Goal: Check status: Check status

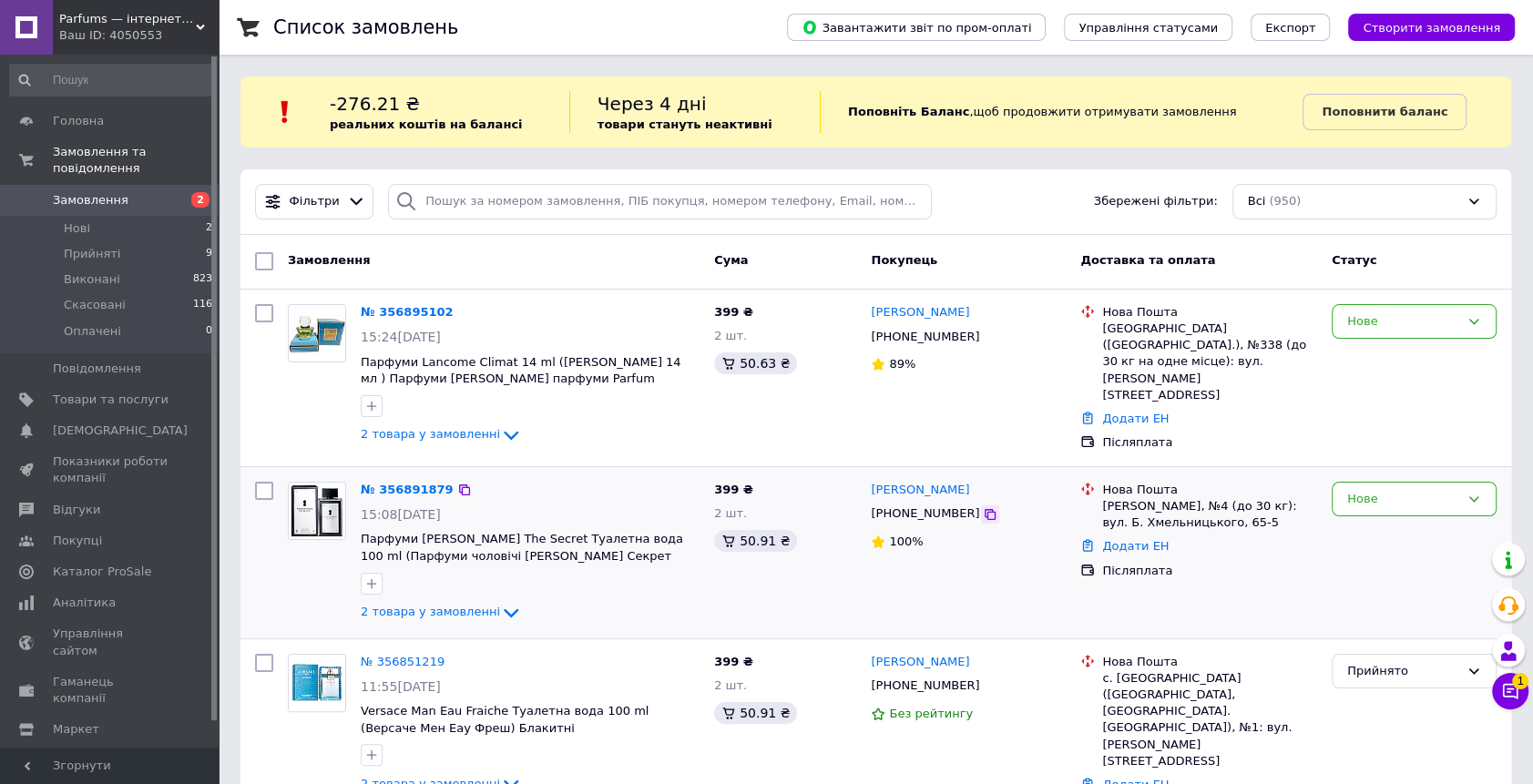
click at [982, 512] on icon at bounding box center [989, 514] width 14 height 14
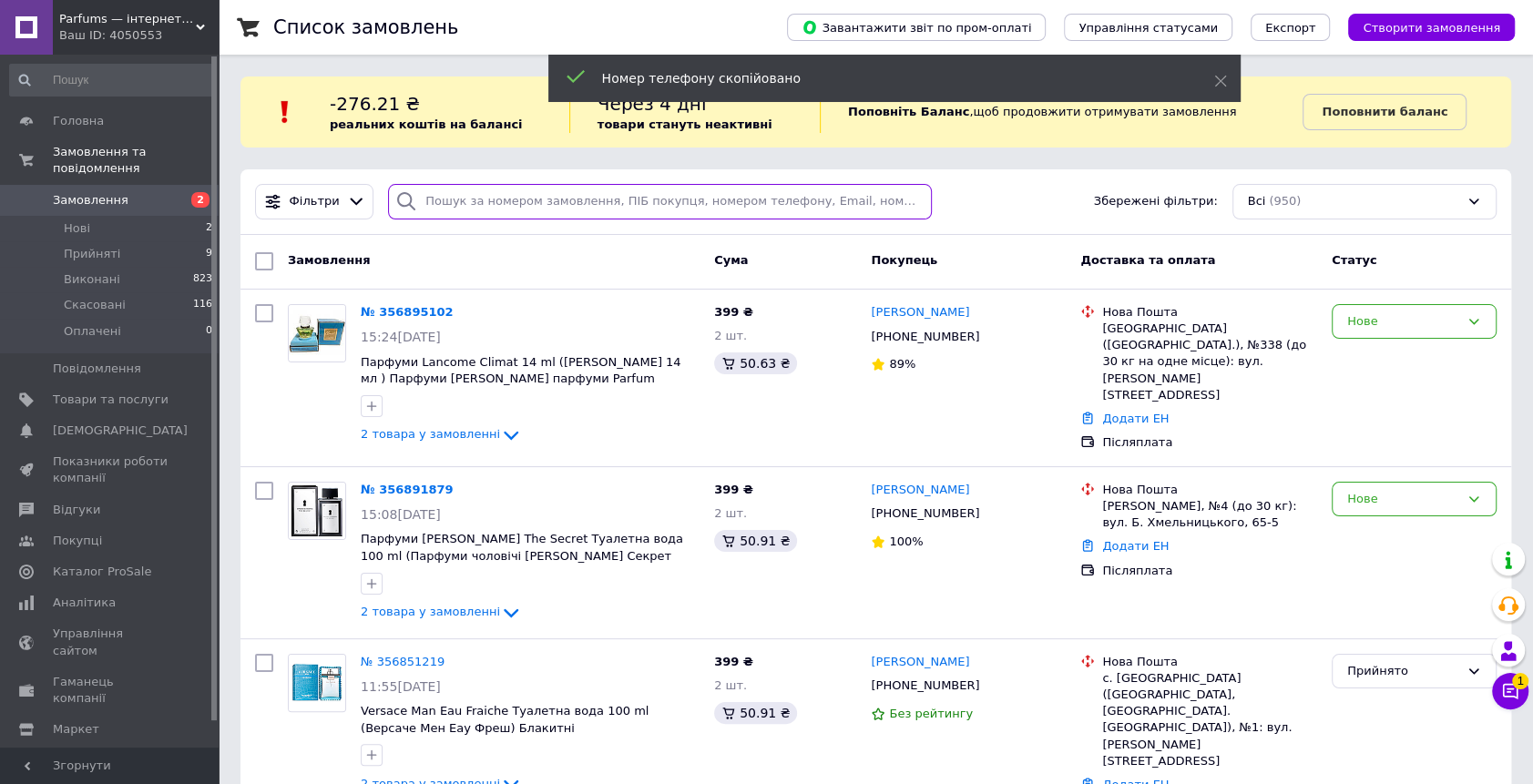
click at [470, 190] on input "search" at bounding box center [660, 201] width 544 height 35
paste input "[PHONE_NUMBER]"
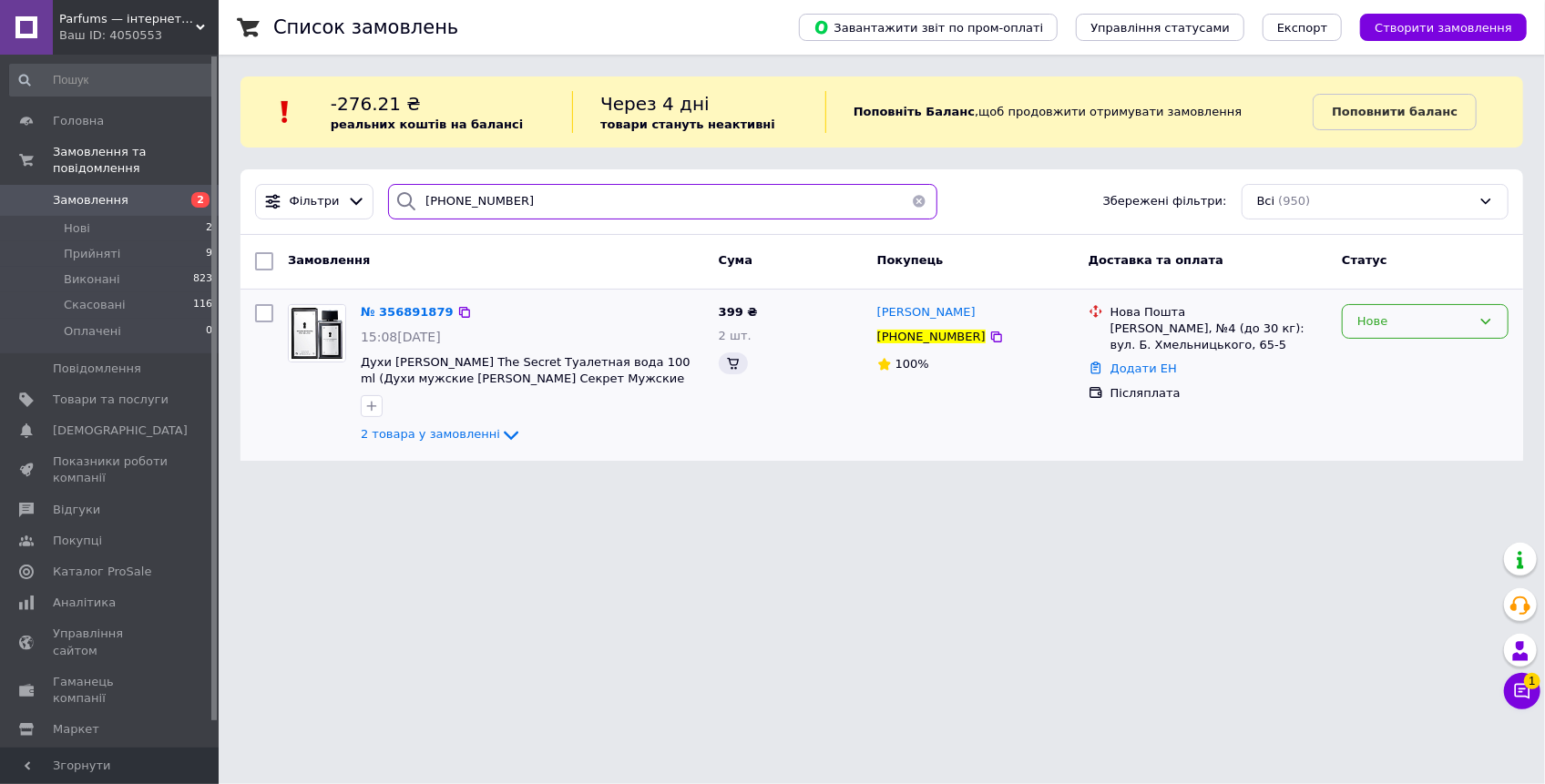
type input "[PHONE_NUMBER]"
click at [1358, 325] on div "Нове" at bounding box center [1414, 322] width 114 height 19
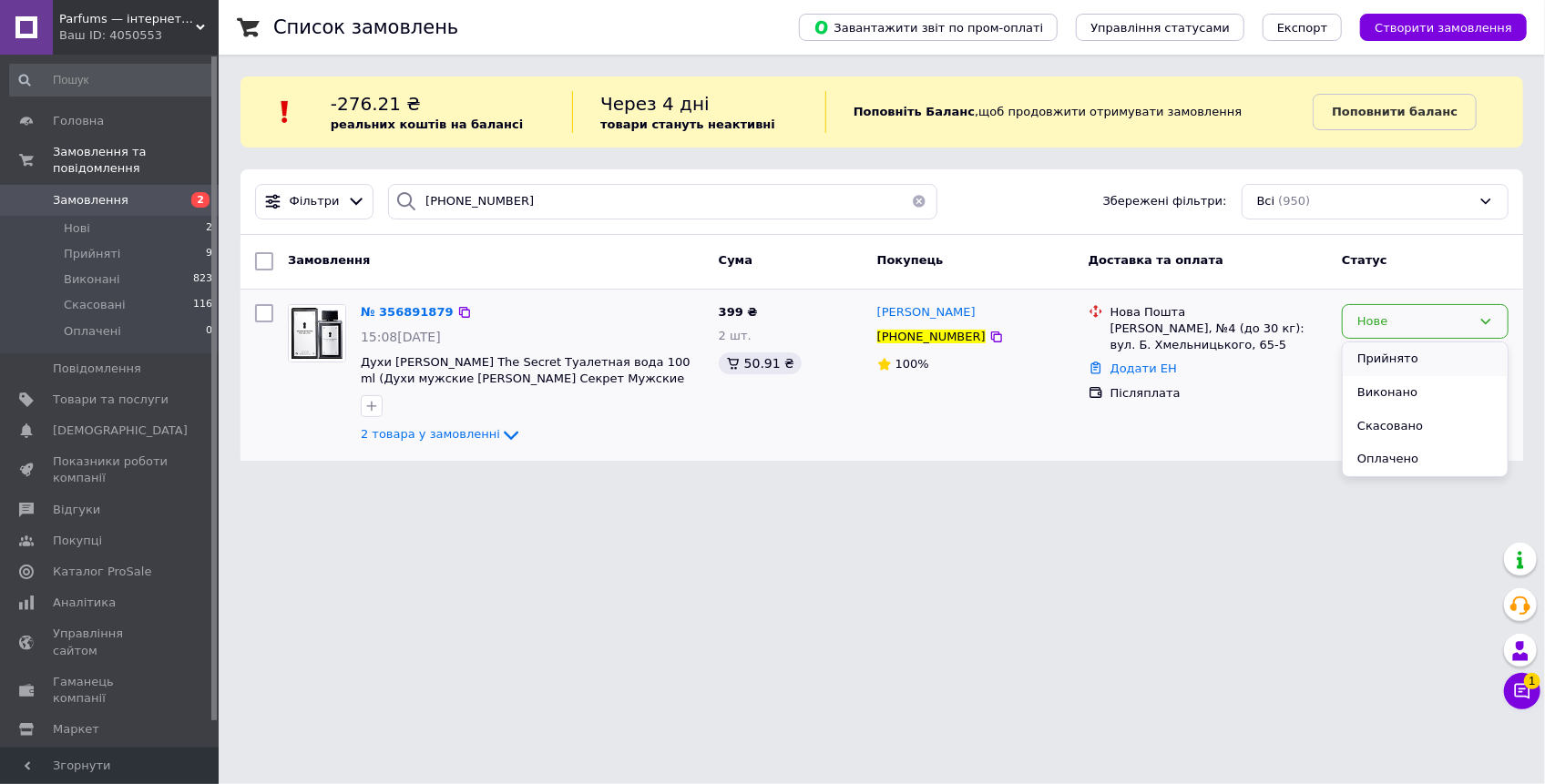
click at [1364, 350] on li "Прийнято" at bounding box center [1425, 359] width 165 height 34
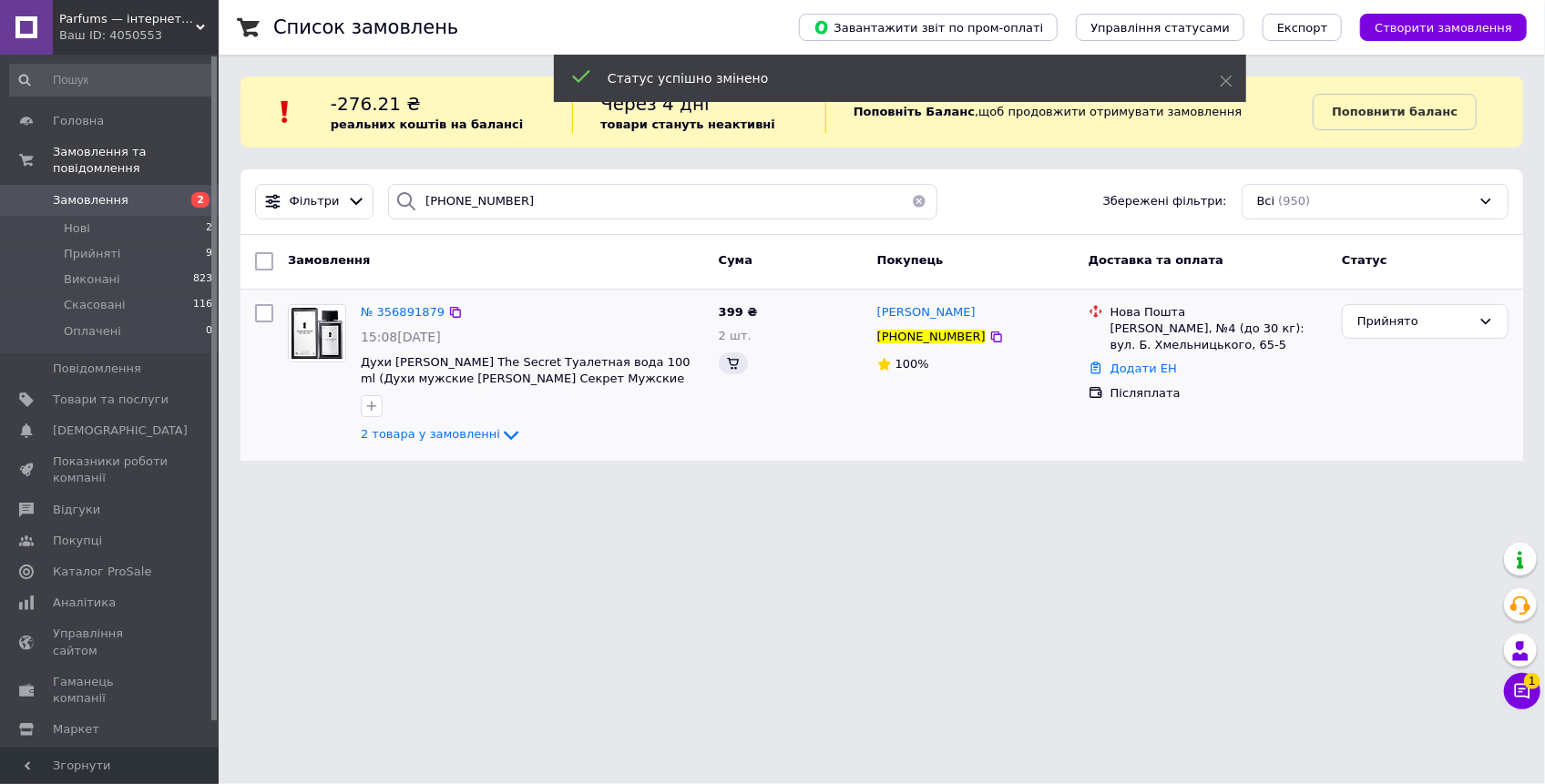
click at [906, 208] on button "button" at bounding box center [920, 201] width 36 height 35
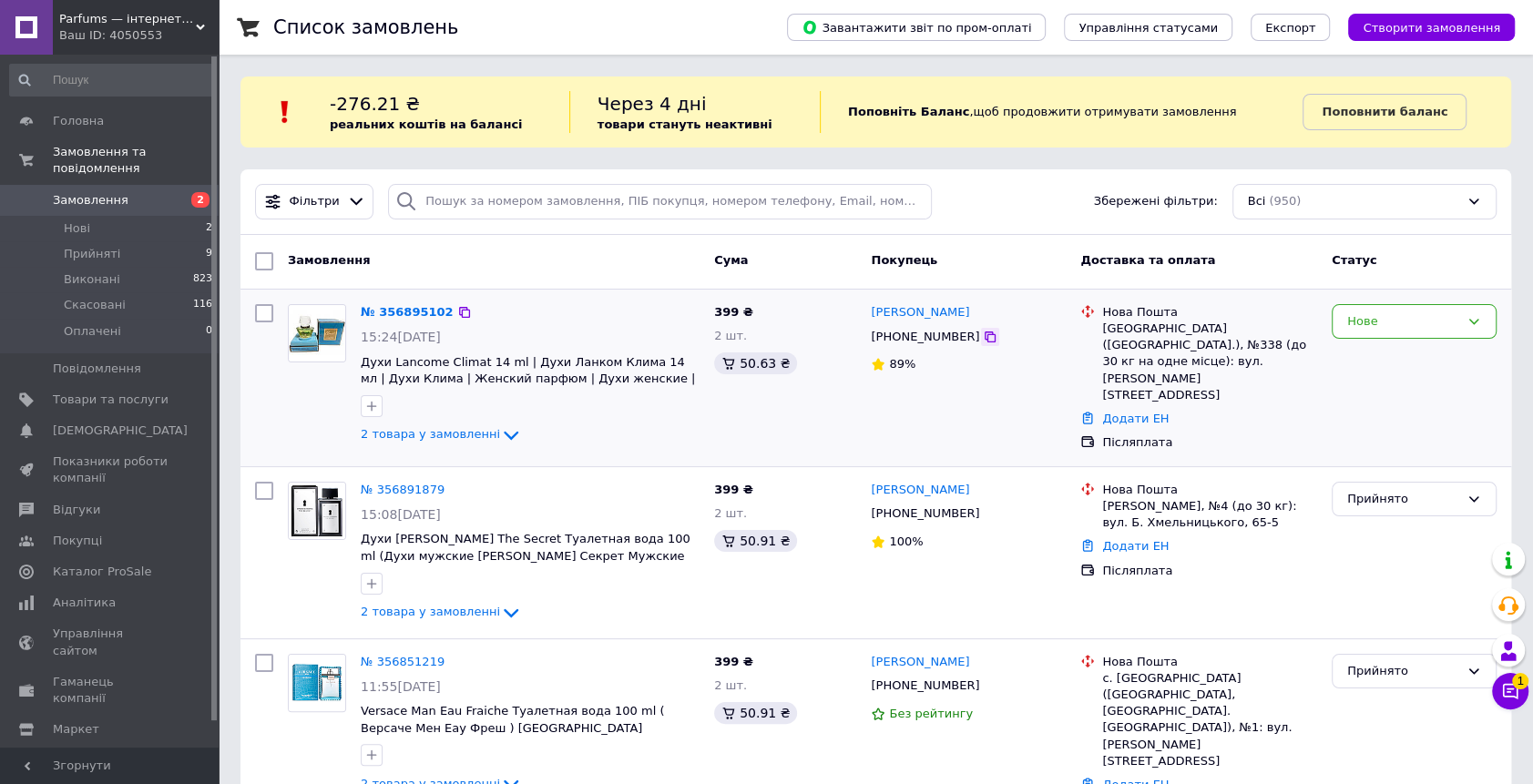
click at [984, 335] on icon at bounding box center [989, 336] width 11 height 11
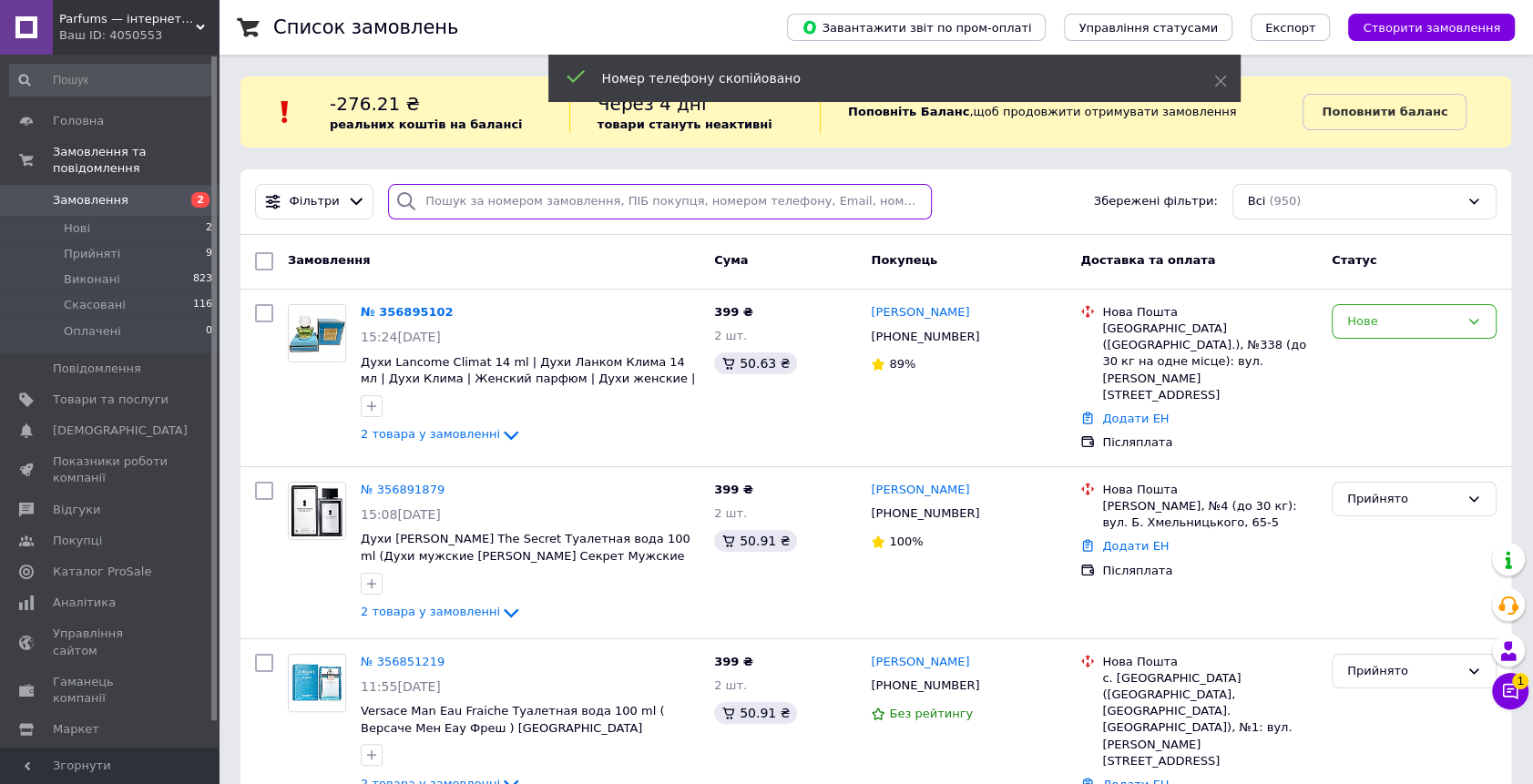
click at [499, 205] on input "search" at bounding box center [660, 201] width 544 height 35
drag, startPoint x: 510, startPoint y: 208, endPoint x: 499, endPoint y: 204, distance: 11.7
paste input "[PHONE_NUMBER]"
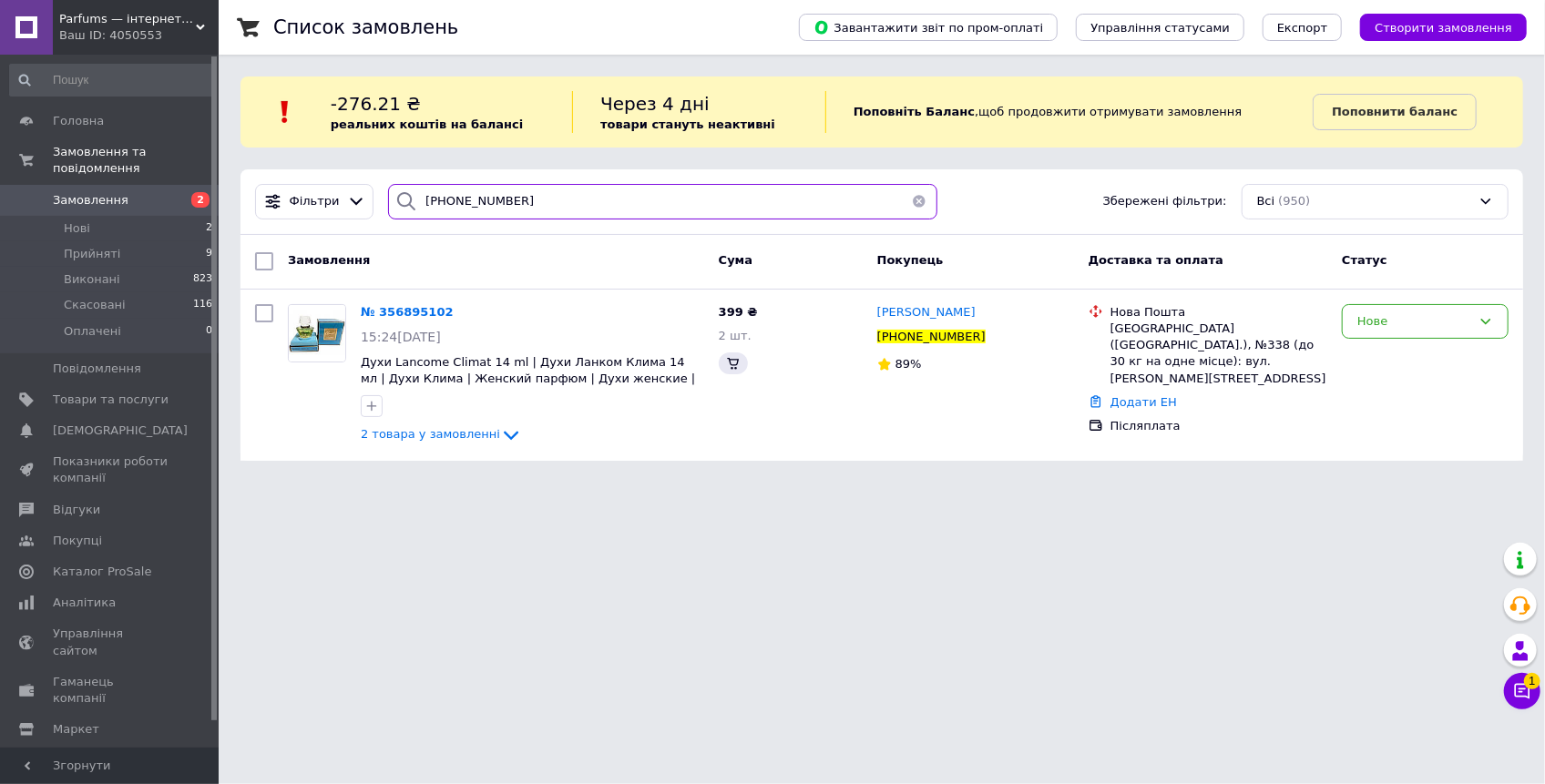
type input "[PHONE_NUMBER]"
click at [1366, 324] on div "Нове" at bounding box center [1414, 322] width 114 height 19
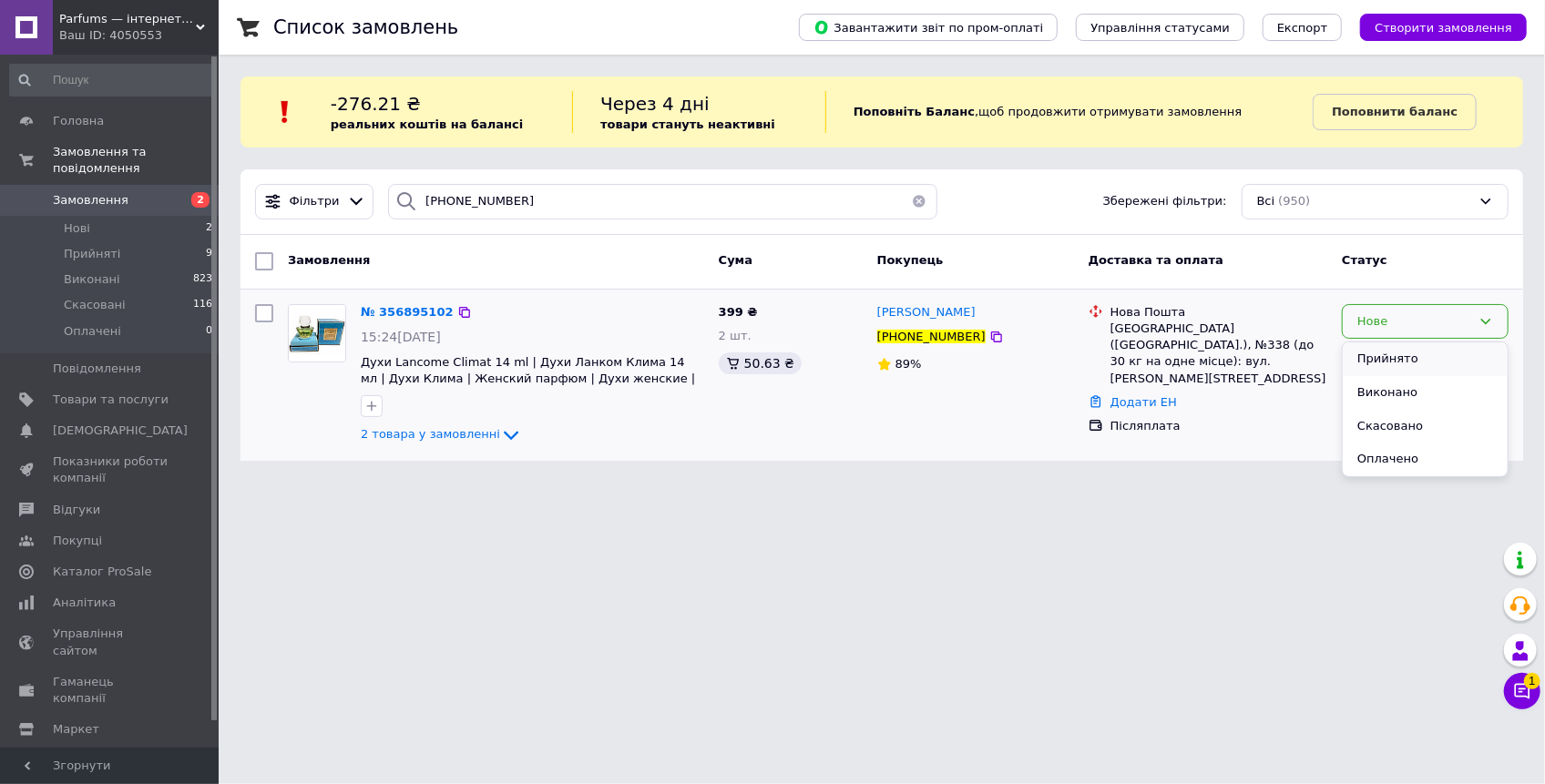
click at [1385, 361] on li "Прийнято" at bounding box center [1425, 359] width 165 height 34
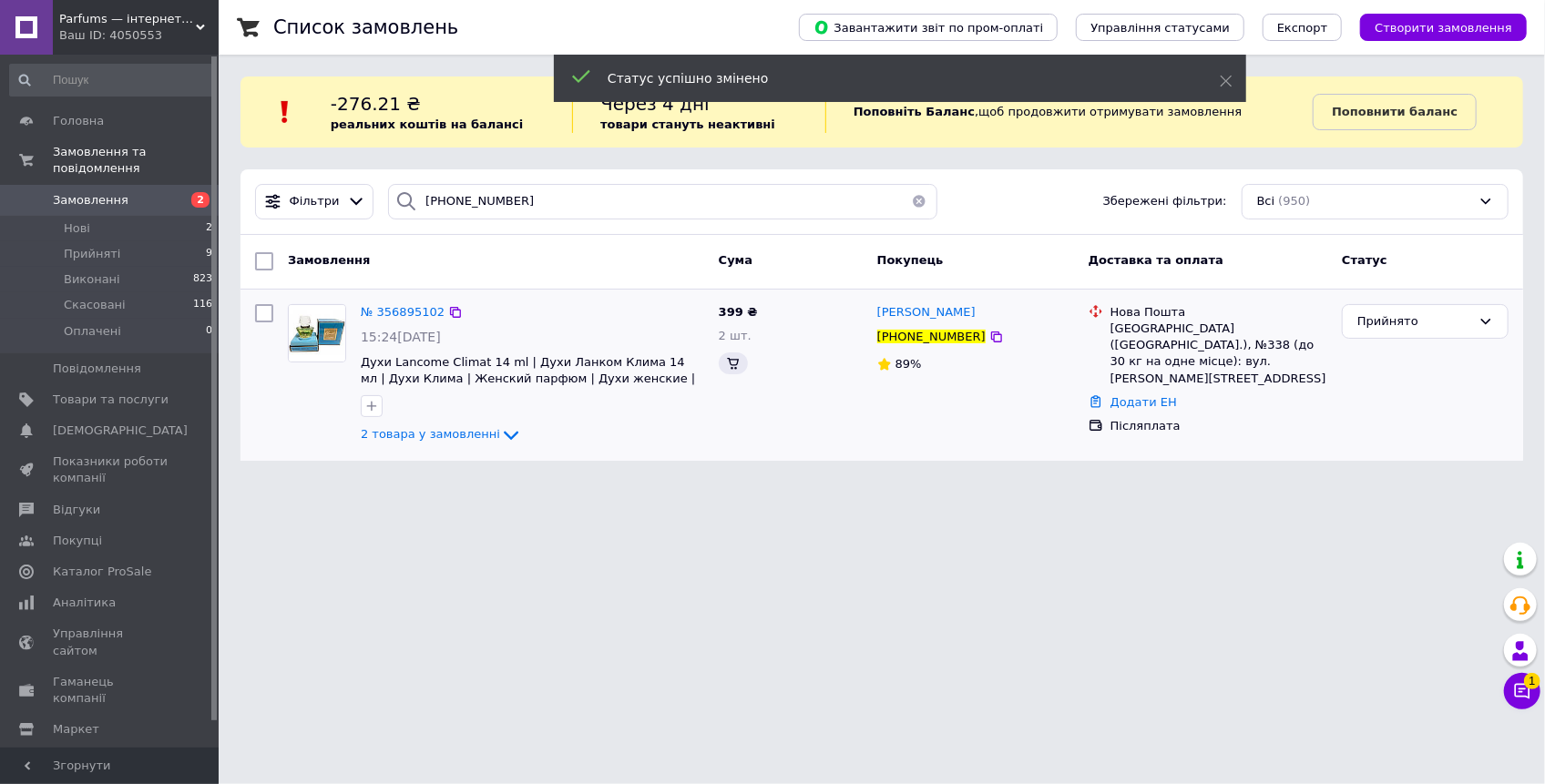
click at [909, 205] on button "button" at bounding box center [920, 201] width 36 height 35
